Goal: Navigation & Orientation: Find specific page/section

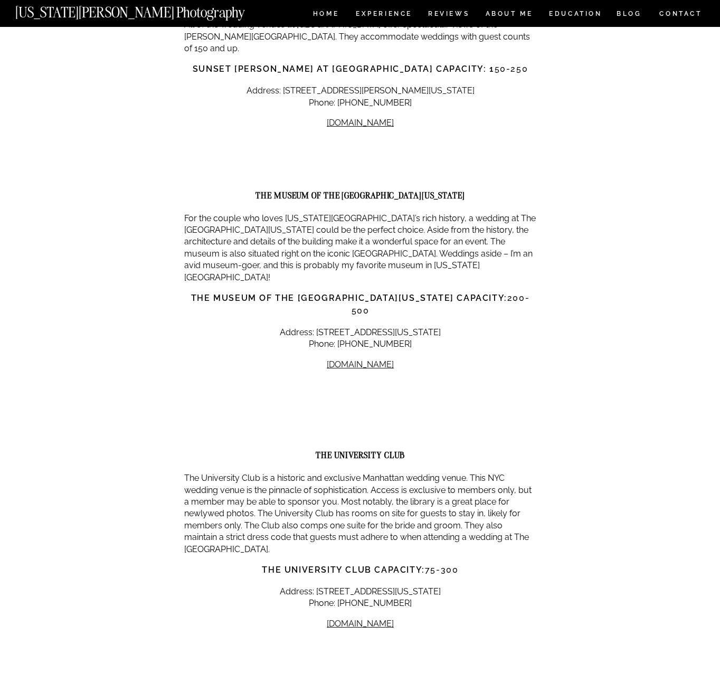
scroll to position [5064, 0]
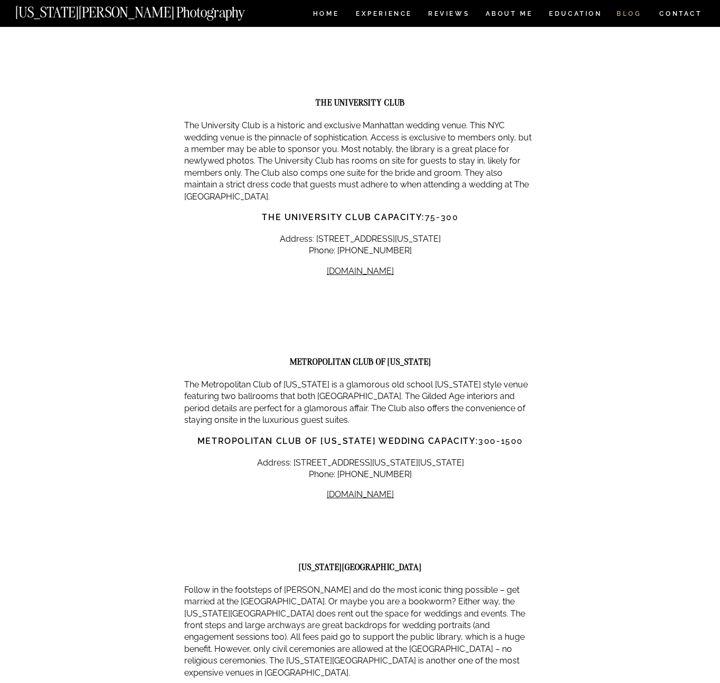
click at [633, 17] on nav "BLOG" at bounding box center [628, 15] width 25 height 9
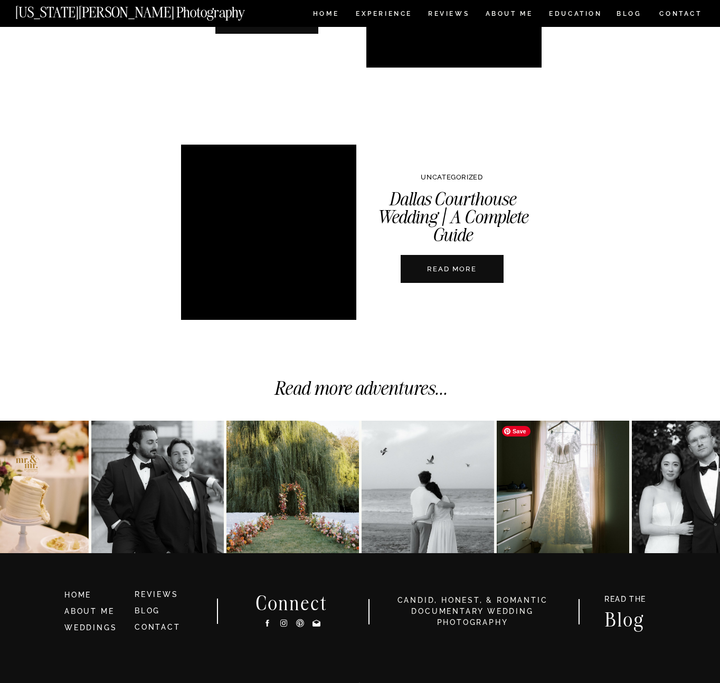
scroll to position [3737, 0]
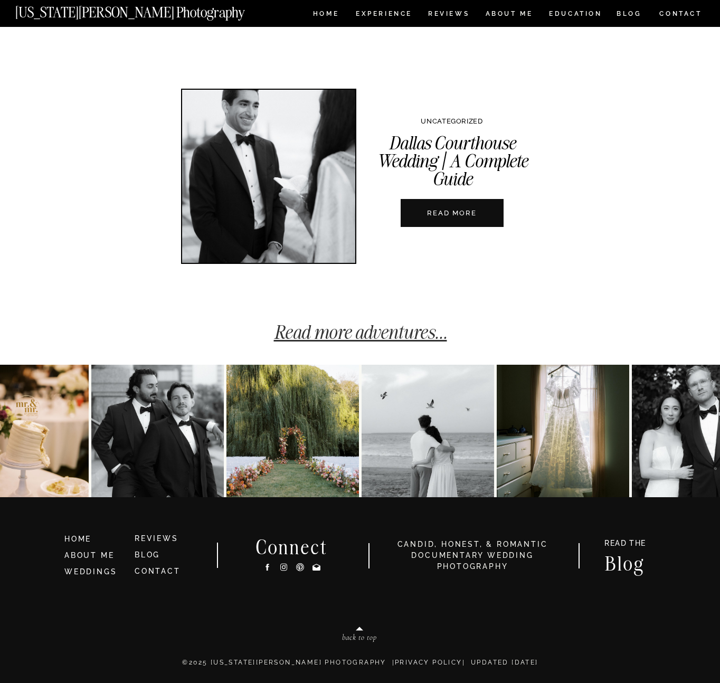
click at [418, 330] on link "Read more adventures..." at bounding box center [360, 331] width 173 height 23
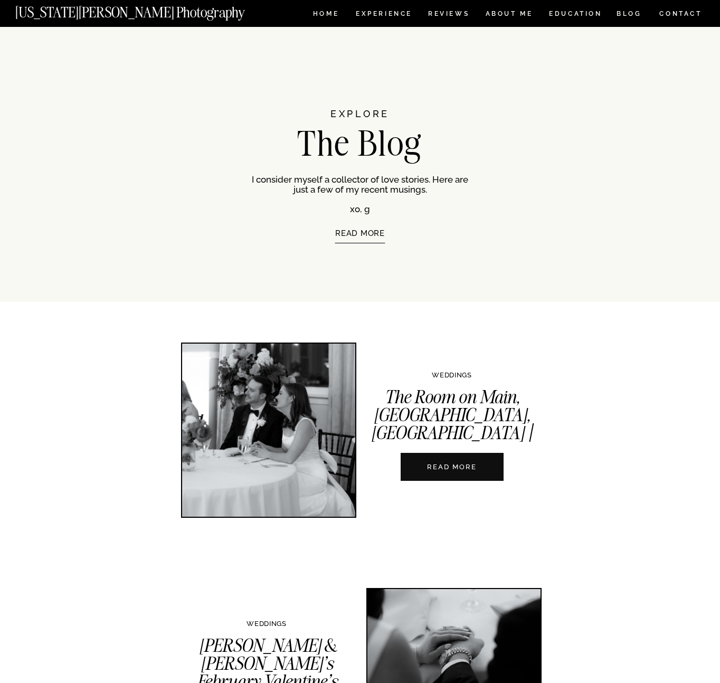
click at [372, 231] on p "READ MORE" at bounding box center [359, 248] width 179 height 38
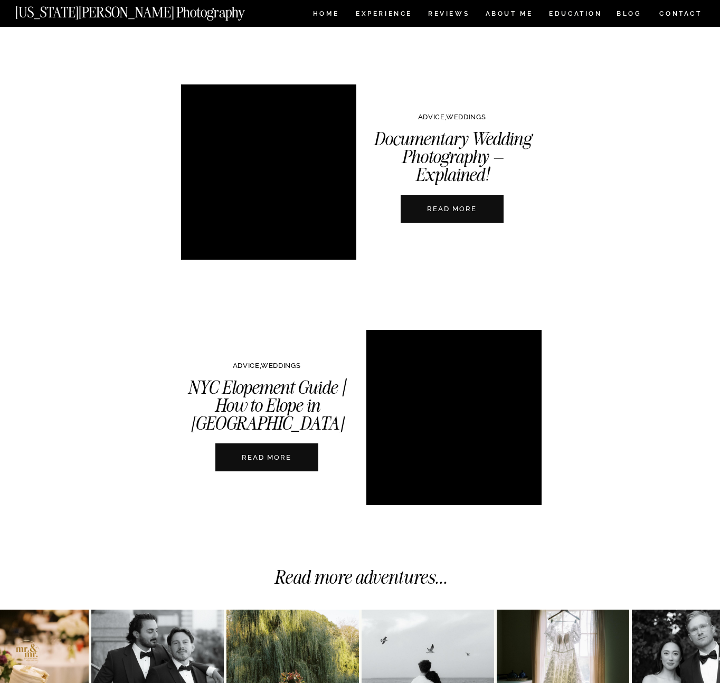
scroll to position [2467, 0]
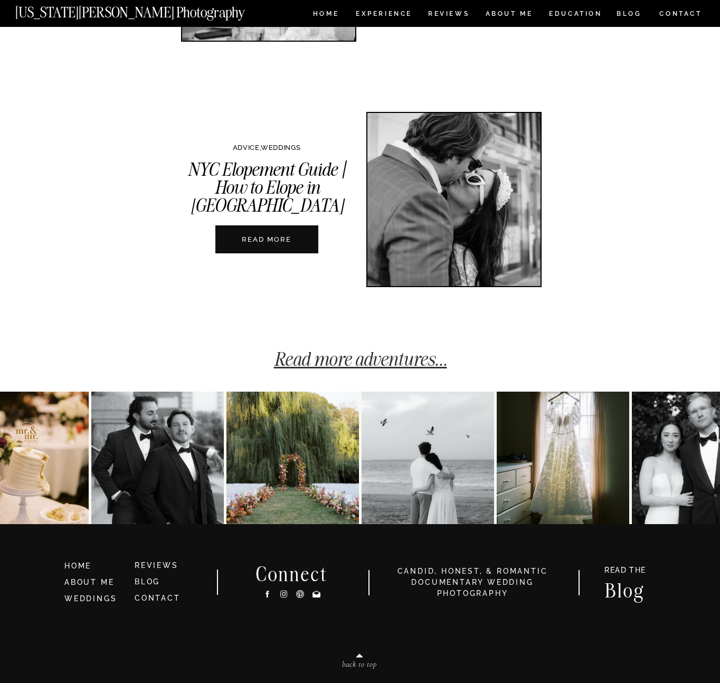
click at [375, 360] on link "Read more adventures..." at bounding box center [360, 358] width 173 height 23
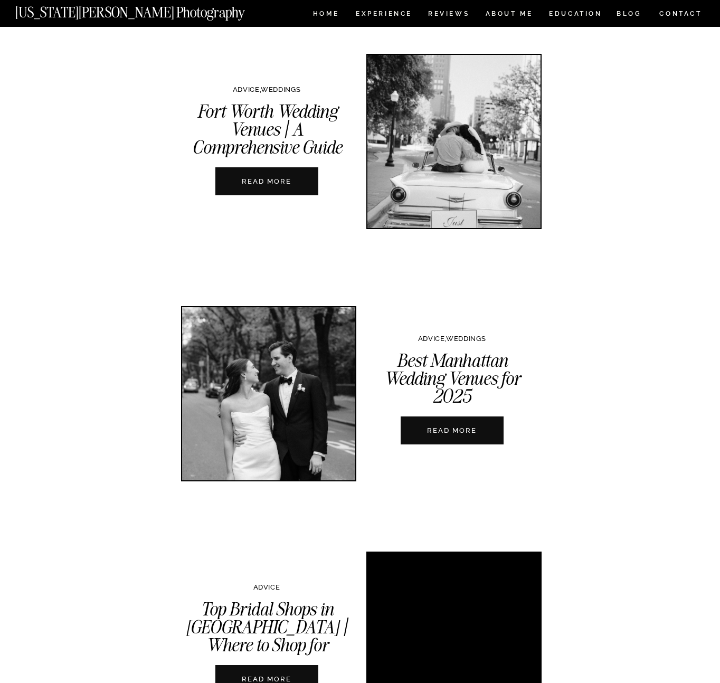
scroll to position [729, 0]
